Goal: Check status: Check status

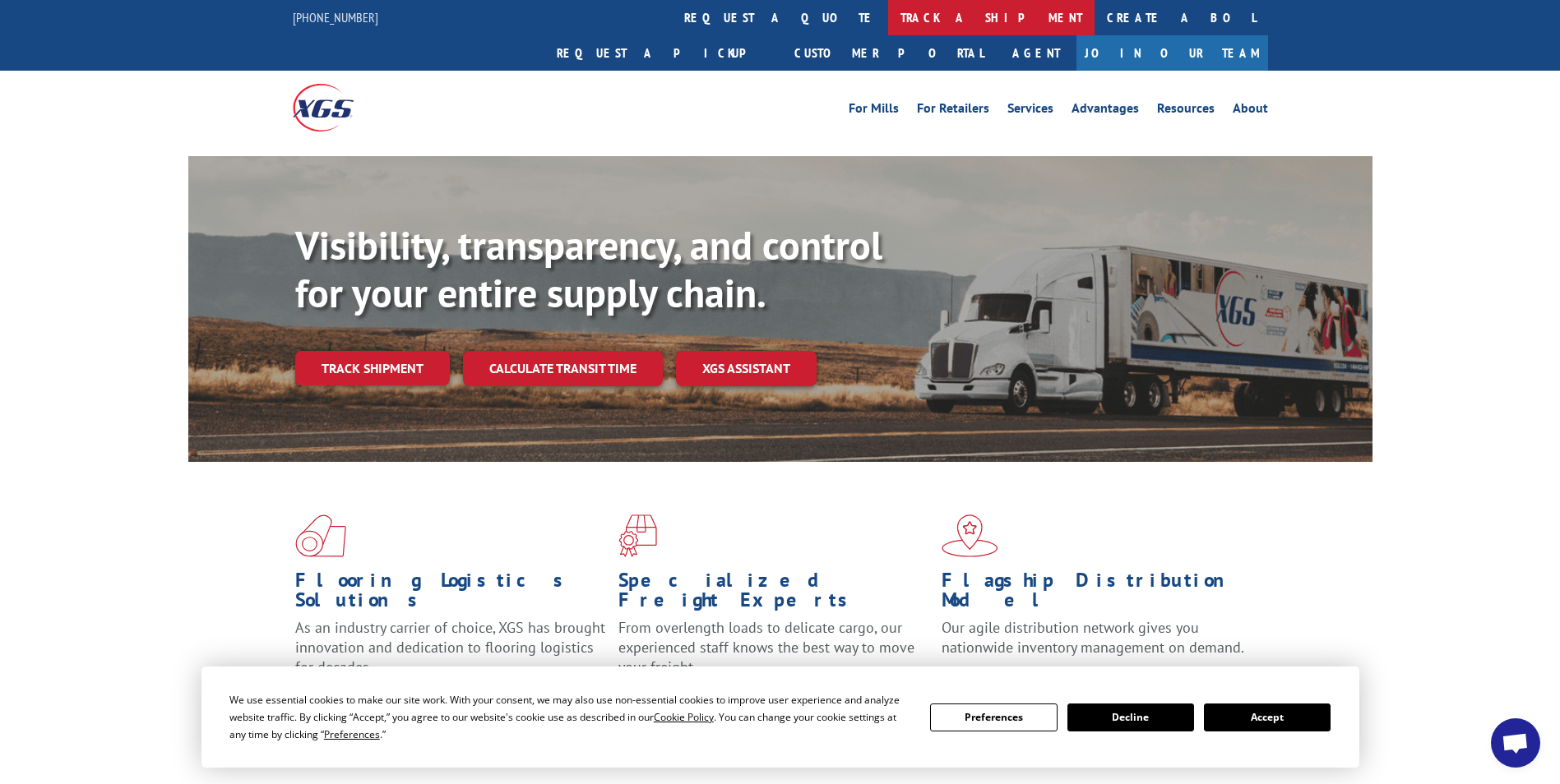
click at [888, 11] on link "track a shipment" at bounding box center [991, 18] width 207 height 35
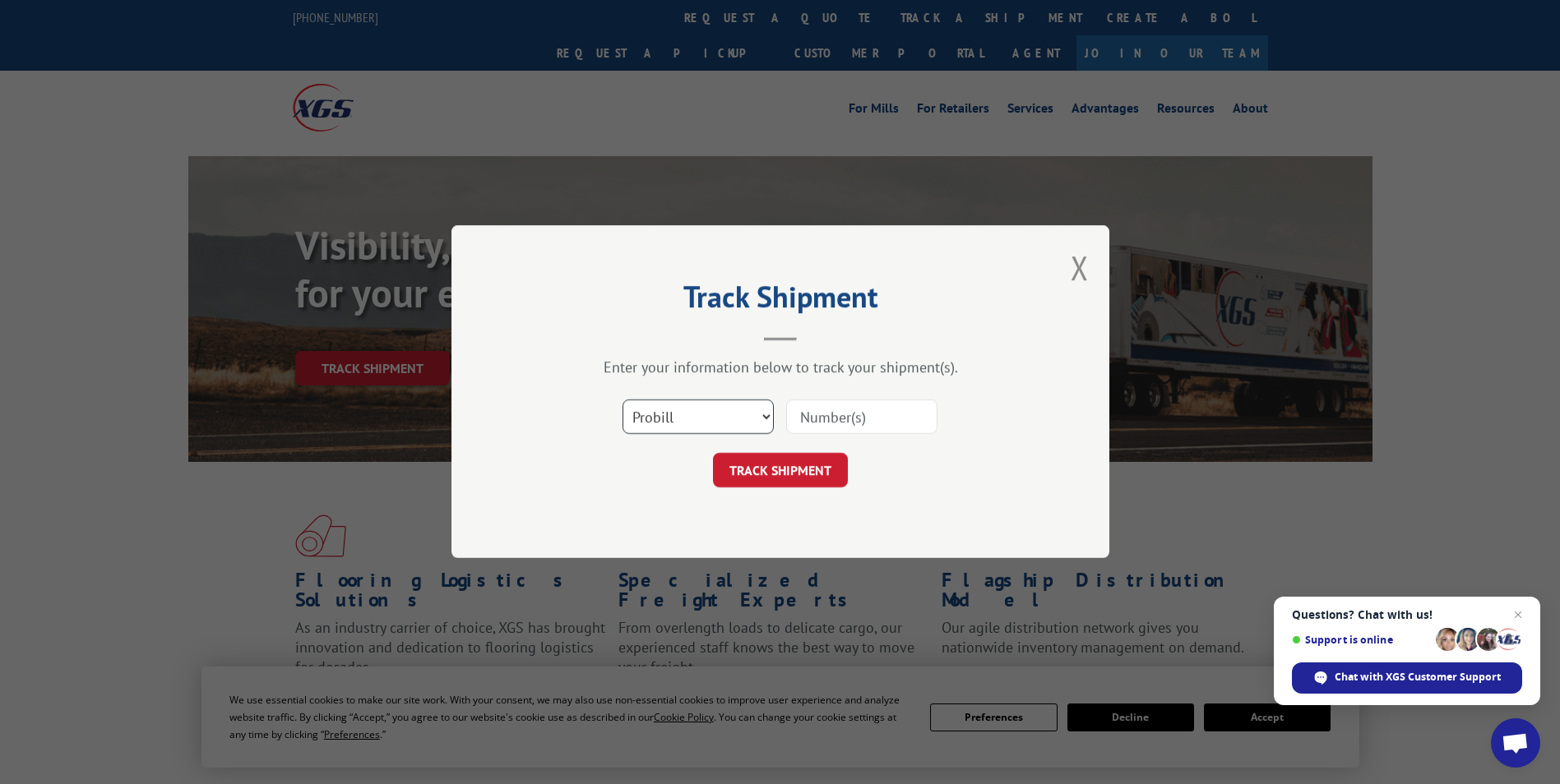
drag, startPoint x: 675, startPoint y: 414, endPoint x: 673, endPoint y: 422, distance: 8.2
click at [675, 414] on select "Select category... Probill BOL PO" at bounding box center [698, 417] width 152 height 35
select select "po"
click at [622, 400] on select "Select category... Probill BOL PO" at bounding box center [698, 417] width 152 height 35
paste input "85515489"
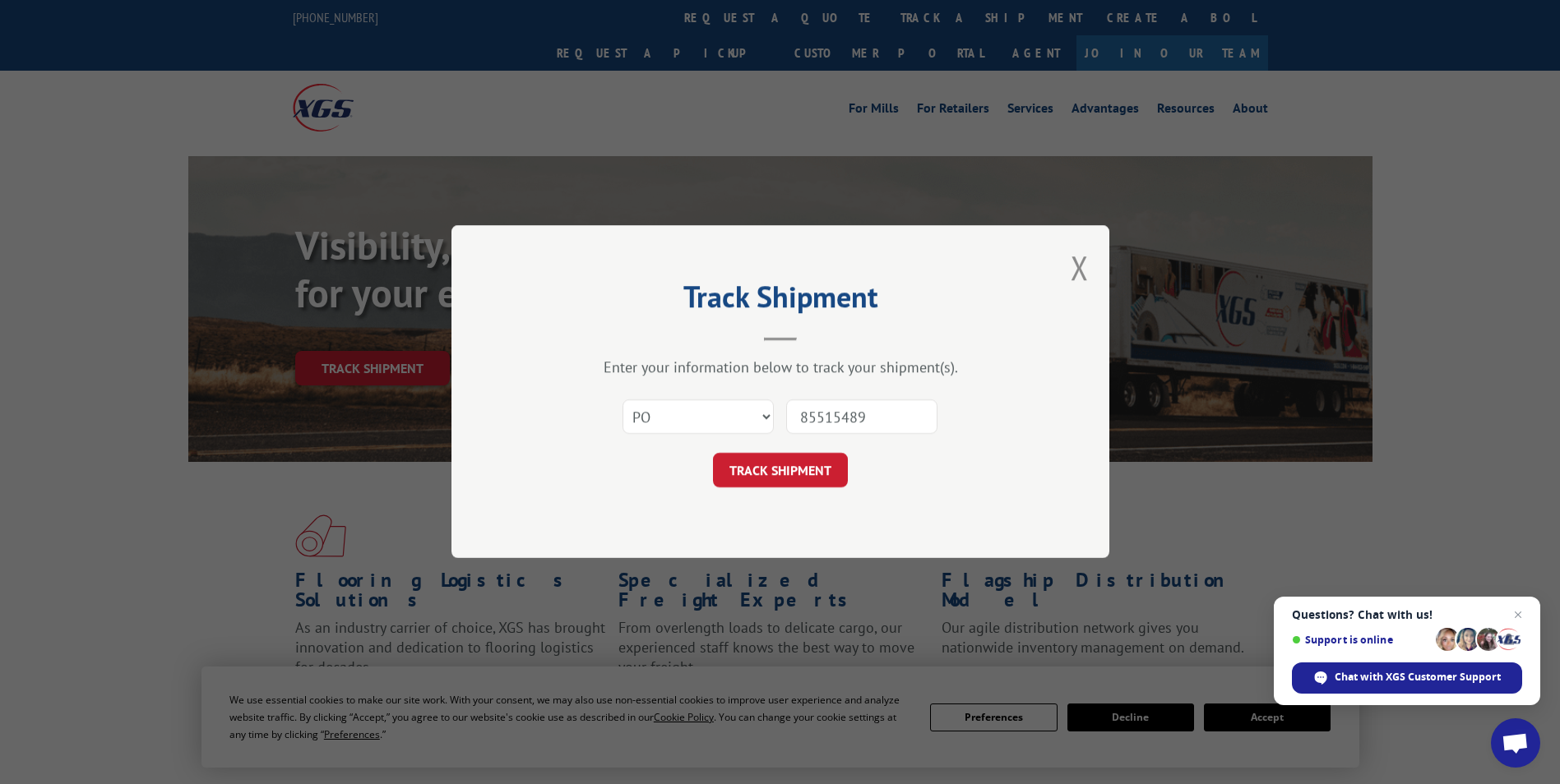
click at [832, 419] on input "85515489" at bounding box center [862, 417] width 152 height 35
type input "85515489"
click at [775, 467] on button "TRACK SHIPMENT" at bounding box center [780, 470] width 135 height 35
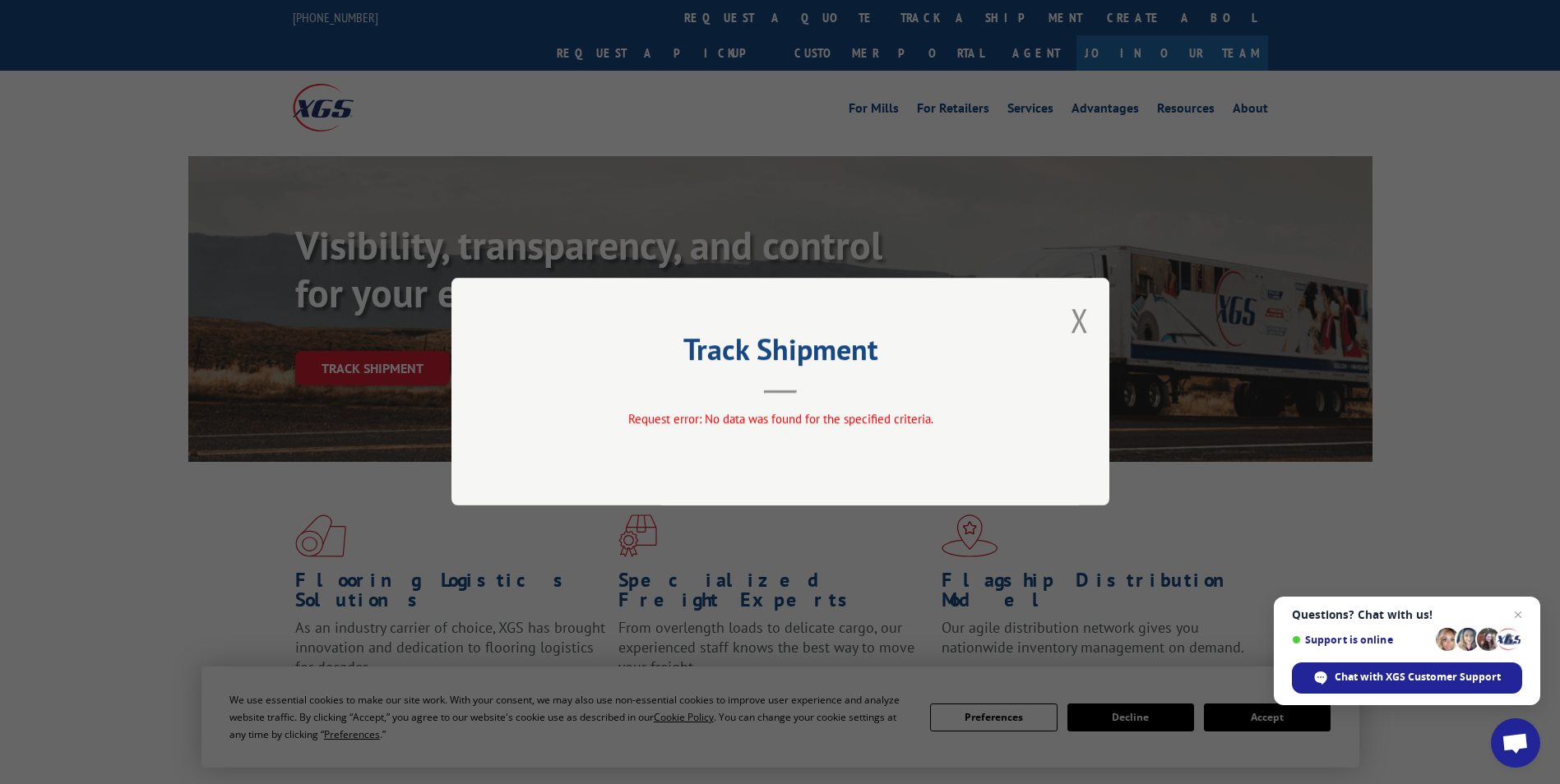
click at [1087, 321] on button "Close modal" at bounding box center [1080, 320] width 18 height 43
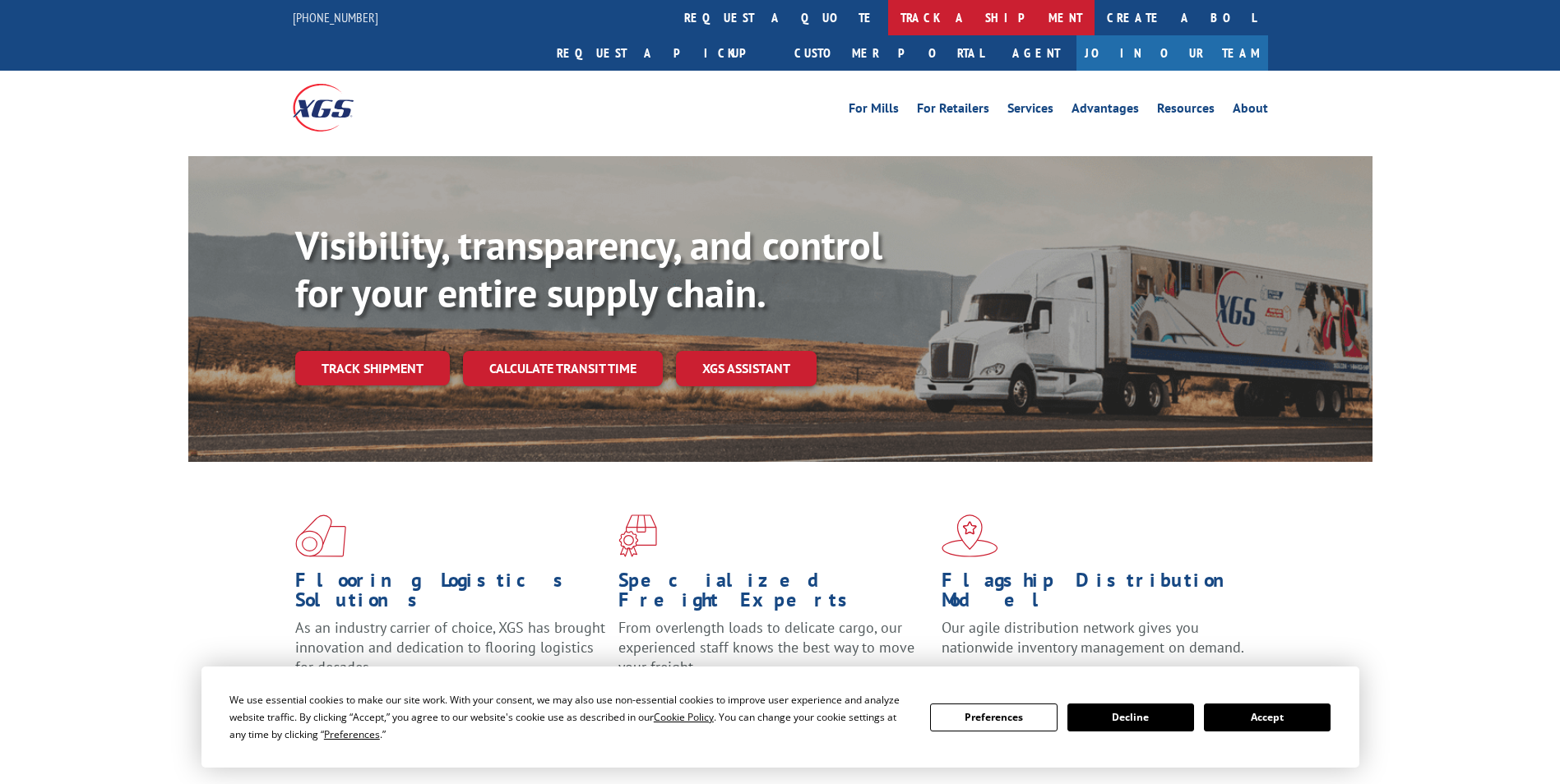
click at [888, 28] on link "track a shipment" at bounding box center [991, 18] width 207 height 35
click at [0, 0] on div "Track Shipment Enter your information below to track your shipment(s). Select c…" at bounding box center [0, 0] width 0 height 0
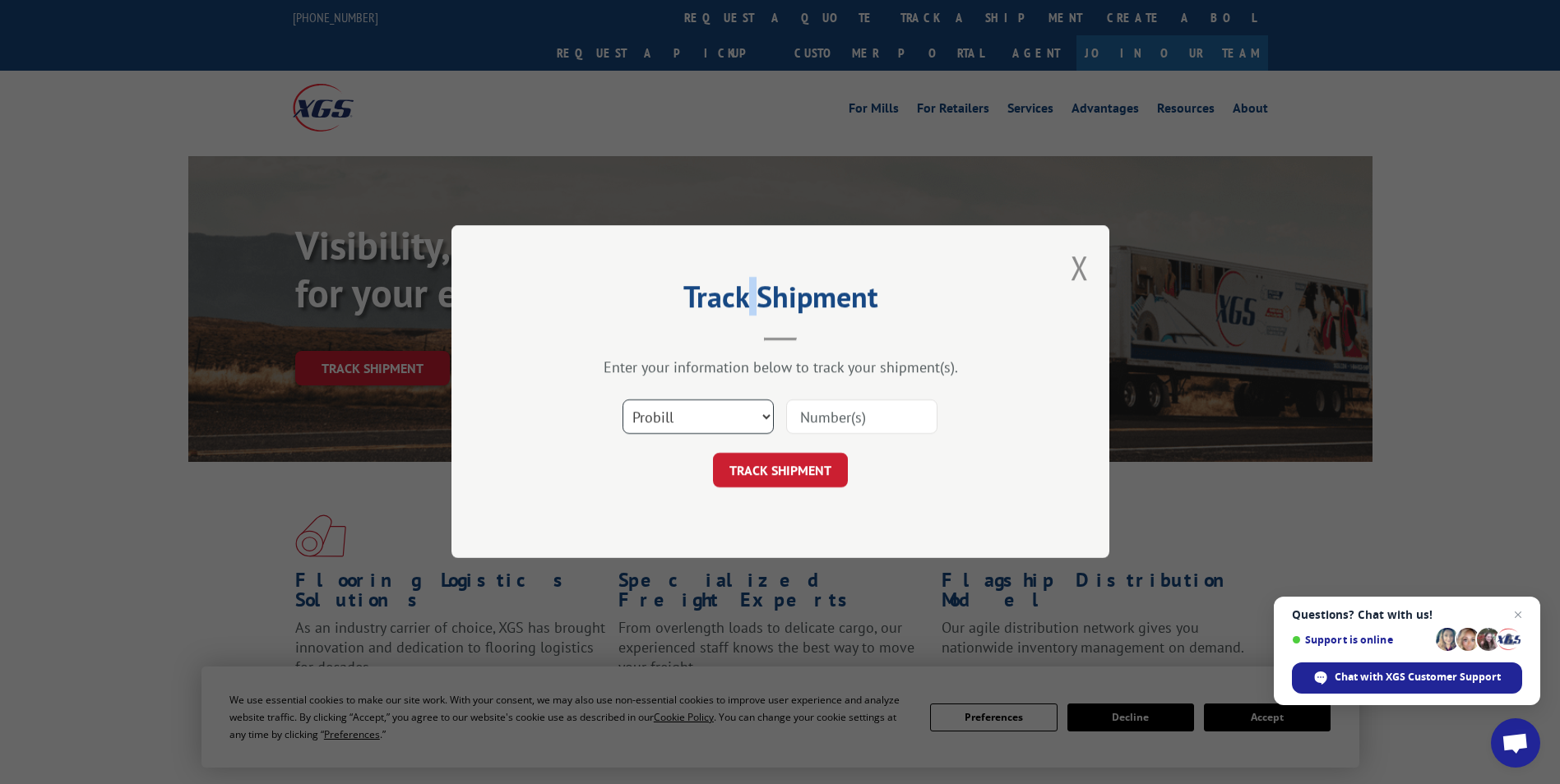
click at [704, 408] on select "Select category... Probill BOL PO" at bounding box center [698, 417] width 152 height 35
select select "po"
click at [622, 400] on select "Select category... Probill BOL PO" at bounding box center [698, 417] width 152 height 35
paste input "26548799"
click at [831, 418] on input "26548799" at bounding box center [862, 417] width 152 height 35
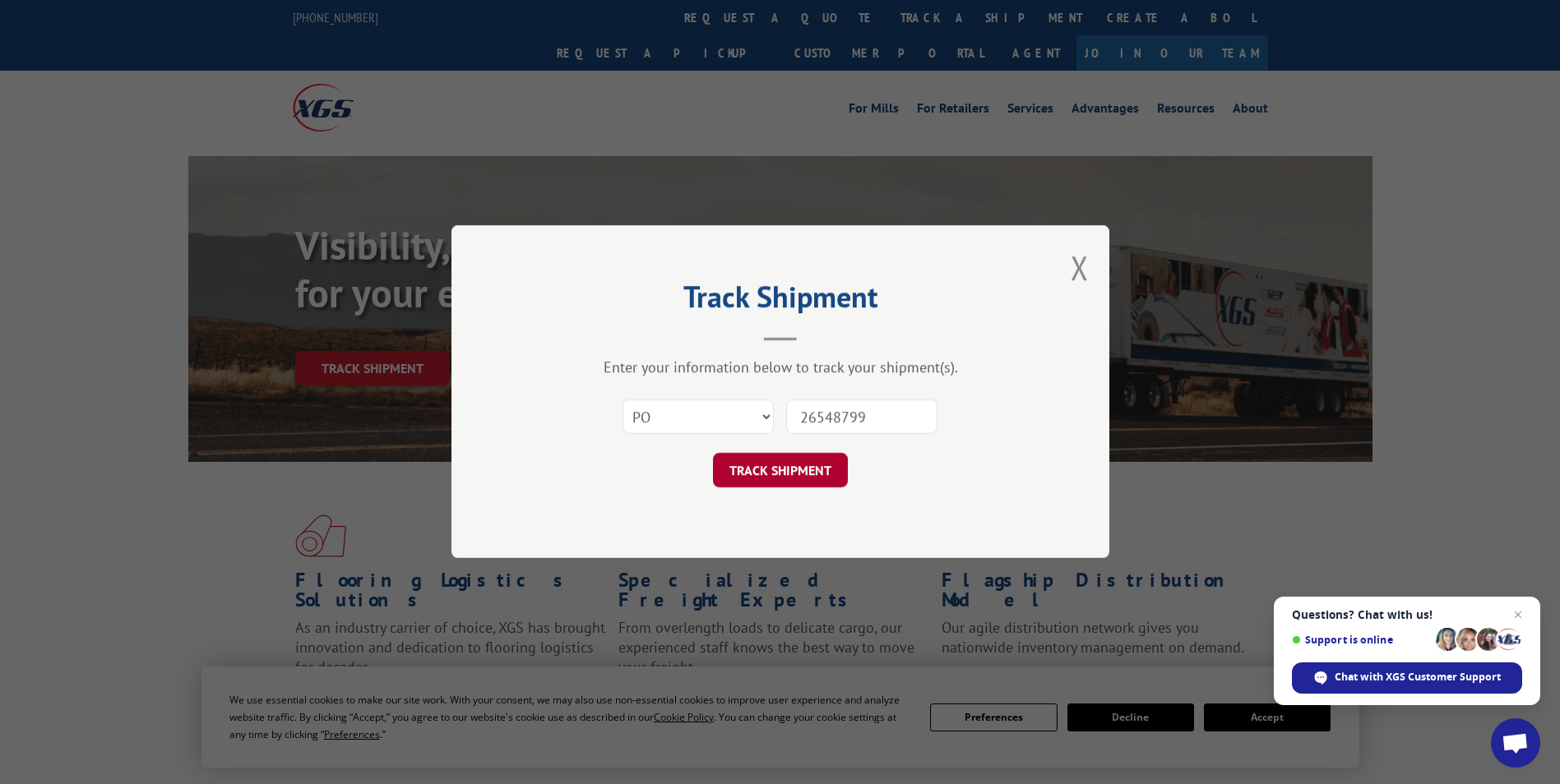
type input "26548799"
click at [791, 462] on button "TRACK SHIPMENT" at bounding box center [780, 470] width 135 height 35
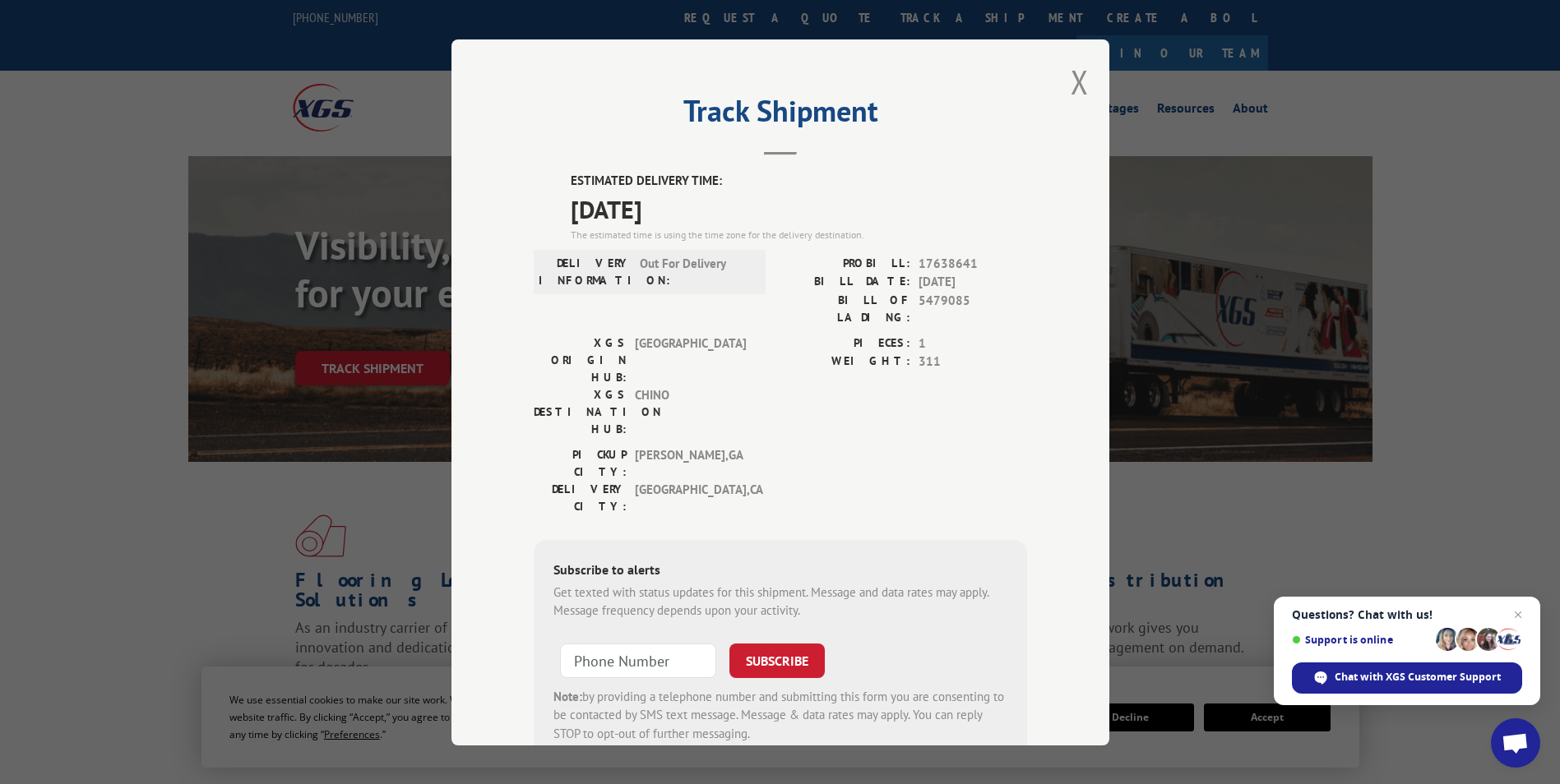
drag, startPoint x: 557, startPoint y: 174, endPoint x: 698, endPoint y: 213, distance: 146.3
click at [698, 213] on div "ESTIMATED DELIVERY TIME: 10/03/2025 The estimated time is using the time zone f…" at bounding box center [780, 467] width 494 height 591
drag, startPoint x: 698, startPoint y: 213, endPoint x: 681, endPoint y: 210, distance: 17.3
copy div "ESTIMATED DELIVERY TIME: 10/03/2025"
click at [729, 223] on span "10/03/2025" at bounding box center [799, 208] width 456 height 37
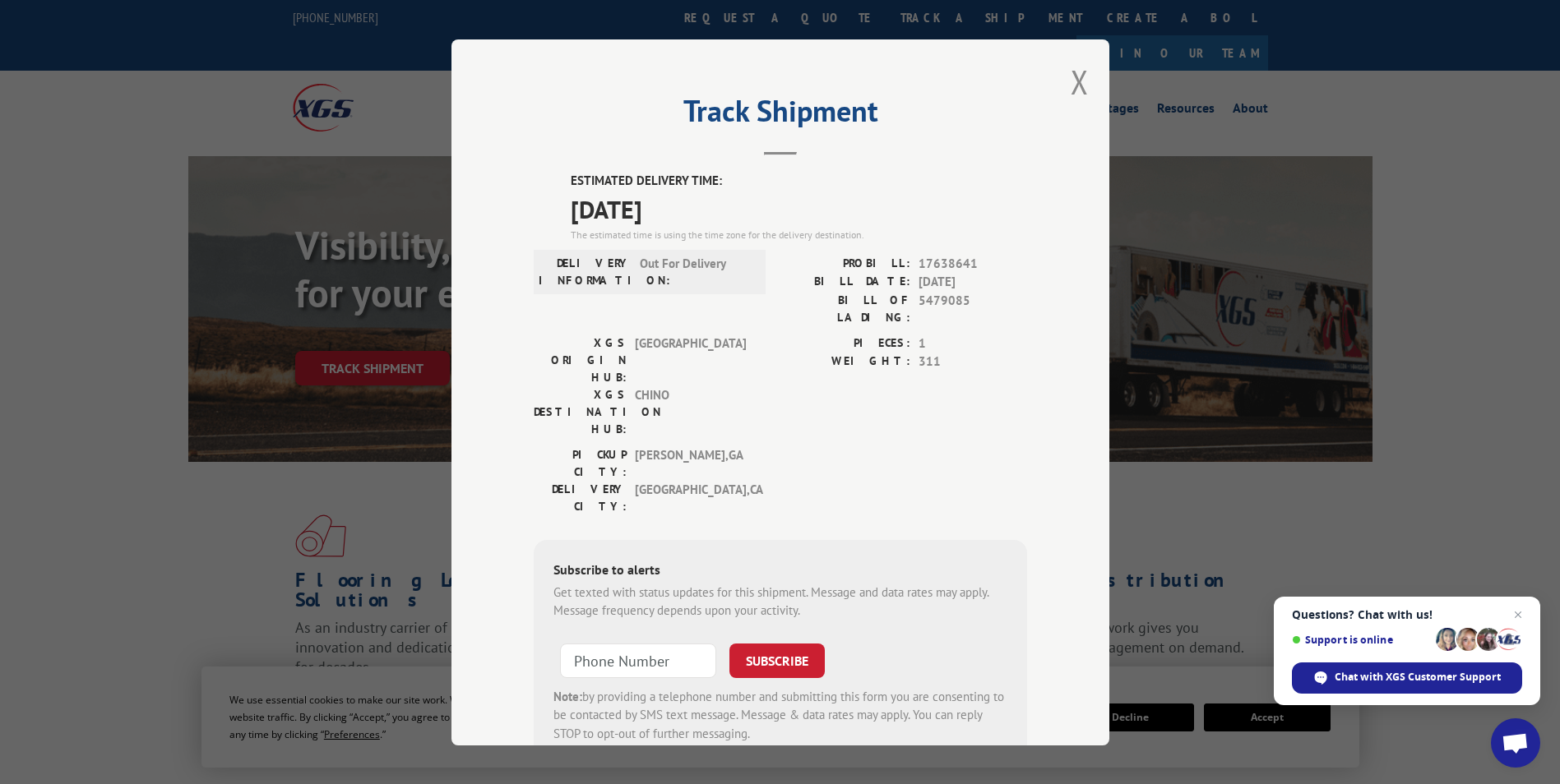
drag, startPoint x: 1072, startPoint y: 88, endPoint x: 1039, endPoint y: 82, distance: 33.5
click at [1073, 88] on button "Close modal" at bounding box center [1080, 82] width 18 height 43
